Goal: Task Accomplishment & Management: Use online tool/utility

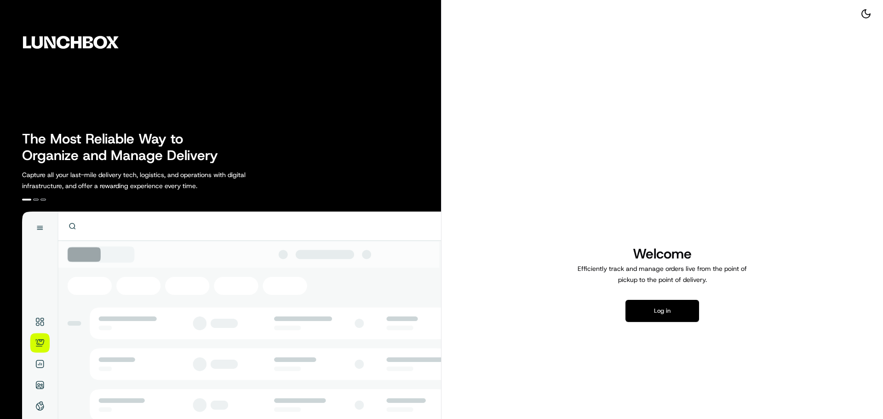
click at [681, 316] on button "Log in" at bounding box center [662, 311] width 74 height 22
